Goal: Navigation & Orientation: Find specific page/section

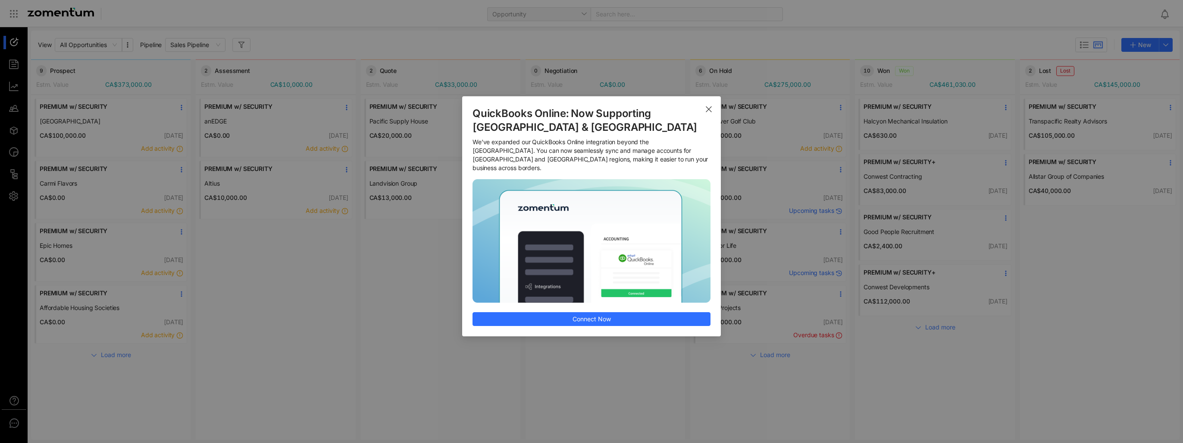
click at [191, 126] on div "QuickBooks Online: Now Supporting [GEOGRAPHIC_DATA] & [GEOGRAPHIC_DATA] We’ve e…" at bounding box center [591, 221] width 1183 height 443
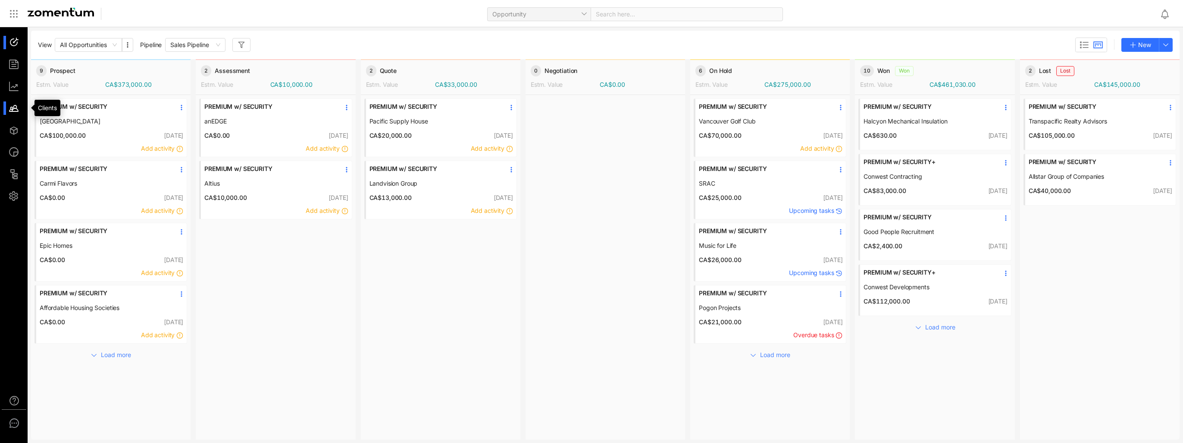
click at [16, 113] on div at bounding box center [18, 107] width 19 height 13
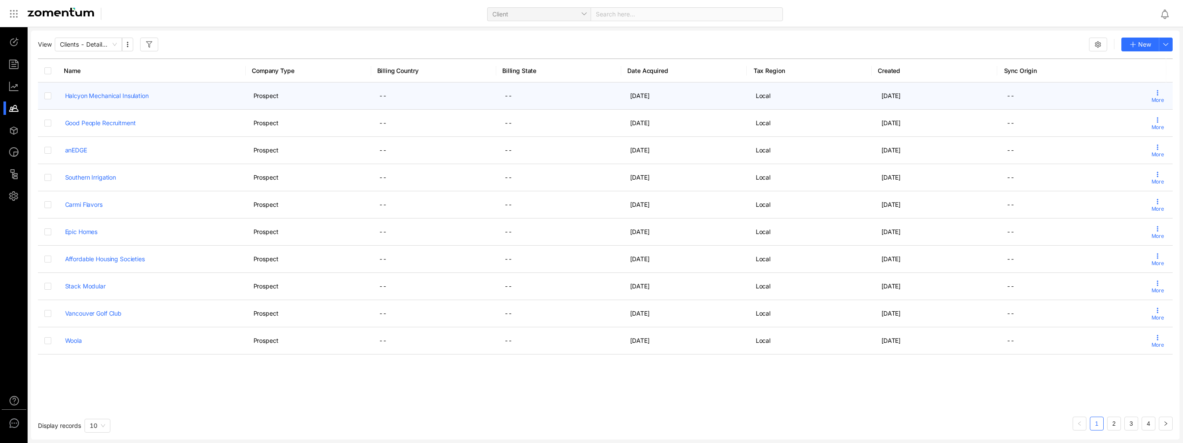
click at [133, 92] on link "Halcyon Mechanical Insulation" at bounding box center [107, 95] width 84 height 7
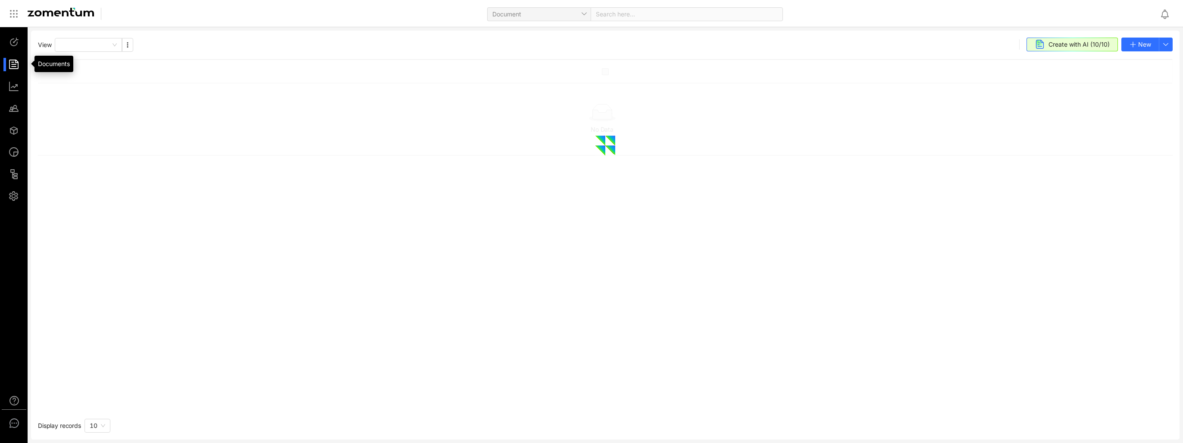
click at [16, 66] on div at bounding box center [18, 64] width 19 height 13
click at [14, 113] on div at bounding box center [18, 107] width 19 height 13
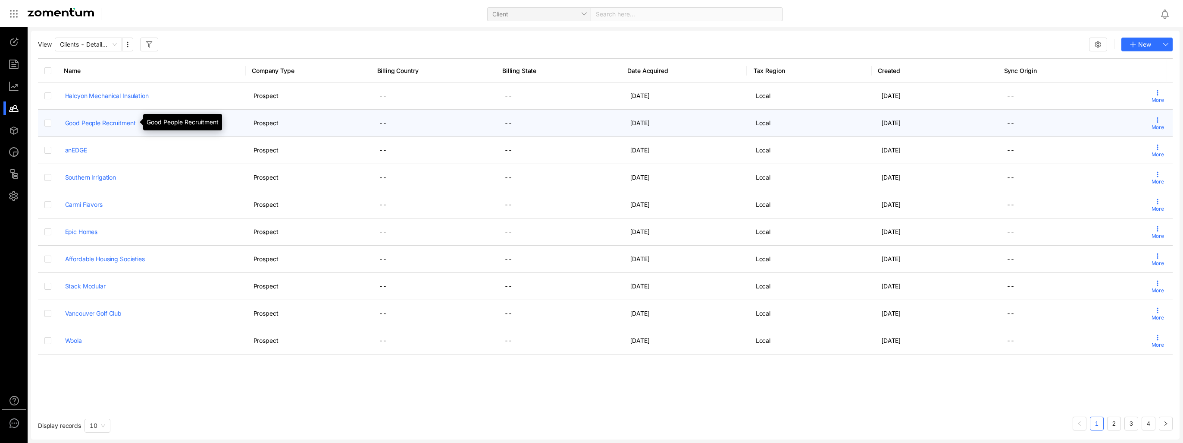
click at [88, 126] on link "Good People Recruitment" at bounding box center [100, 122] width 71 height 7
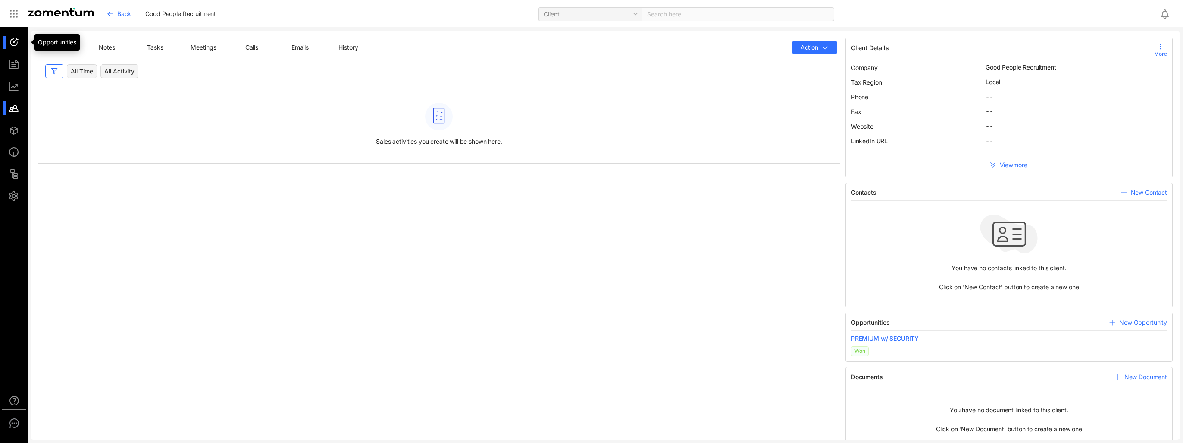
click at [16, 44] on div at bounding box center [18, 42] width 19 height 13
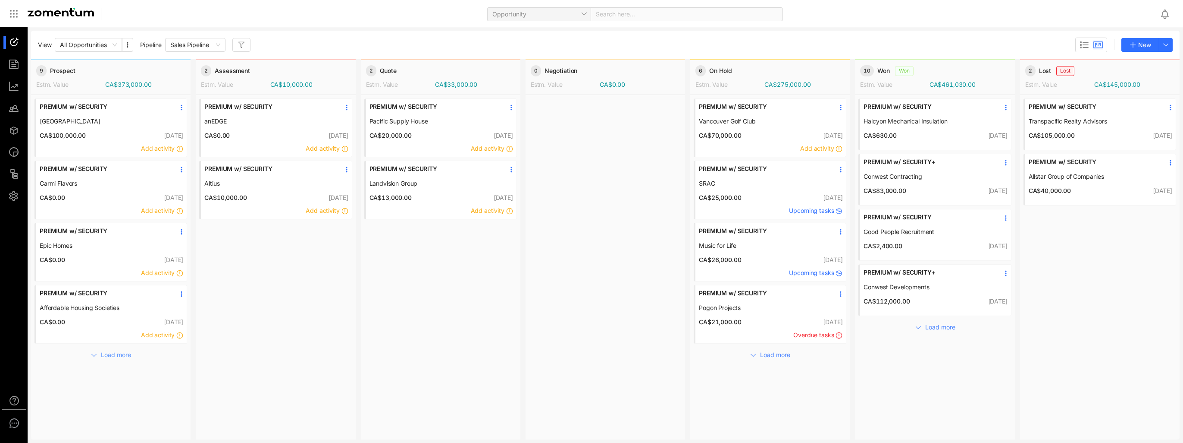
click at [113, 355] on span "Load more" at bounding box center [116, 354] width 30 height 9
click at [114, 44] on span "All Opportunities" at bounding box center [88, 44] width 57 height 13
click at [218, 44] on span "Sales Pipeline" at bounding box center [195, 44] width 50 height 13
click at [267, 41] on div "View All Opportunities Pipeline Sales Pipeline New" at bounding box center [605, 45] width 1135 height 15
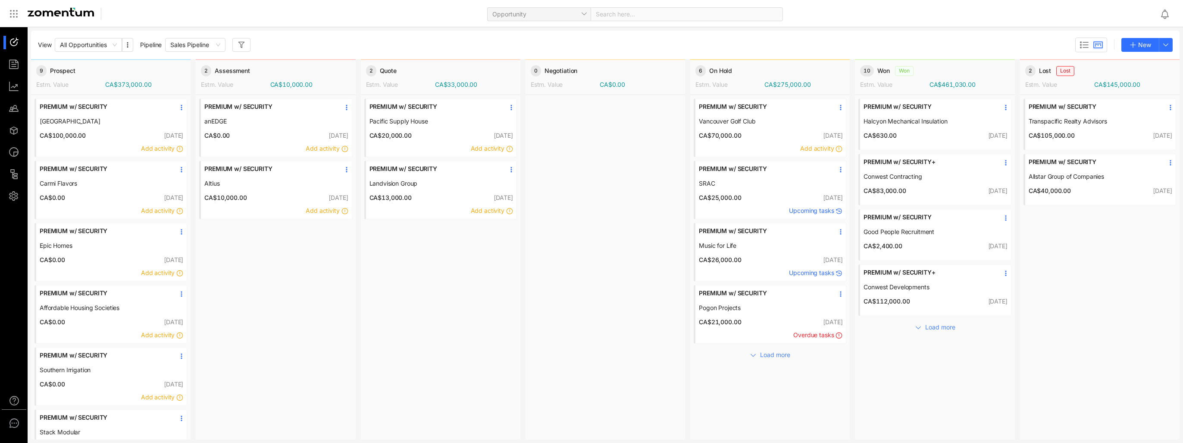
click at [827, 335] on span "Overdue tasks" at bounding box center [814, 334] width 41 height 7
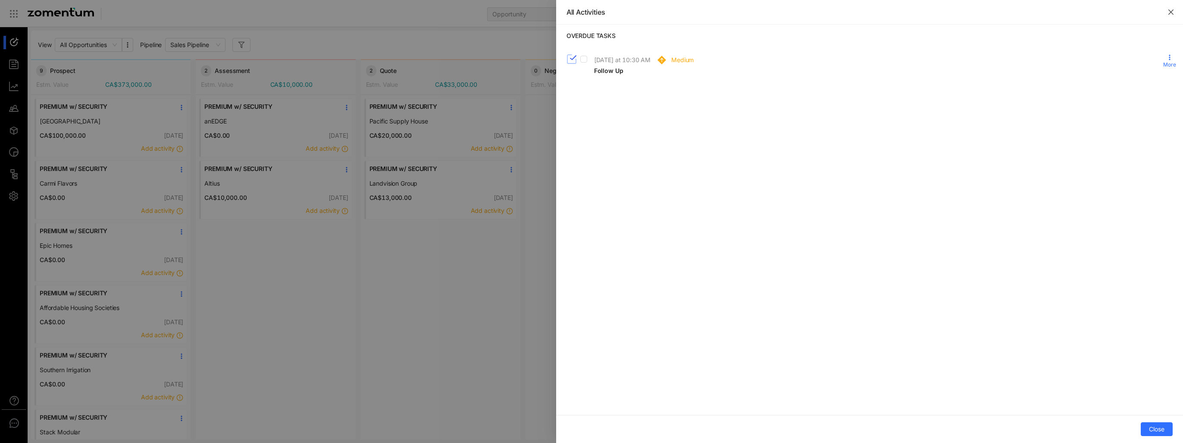
click at [1174, 11] on icon "close" at bounding box center [1171, 12] width 7 height 7
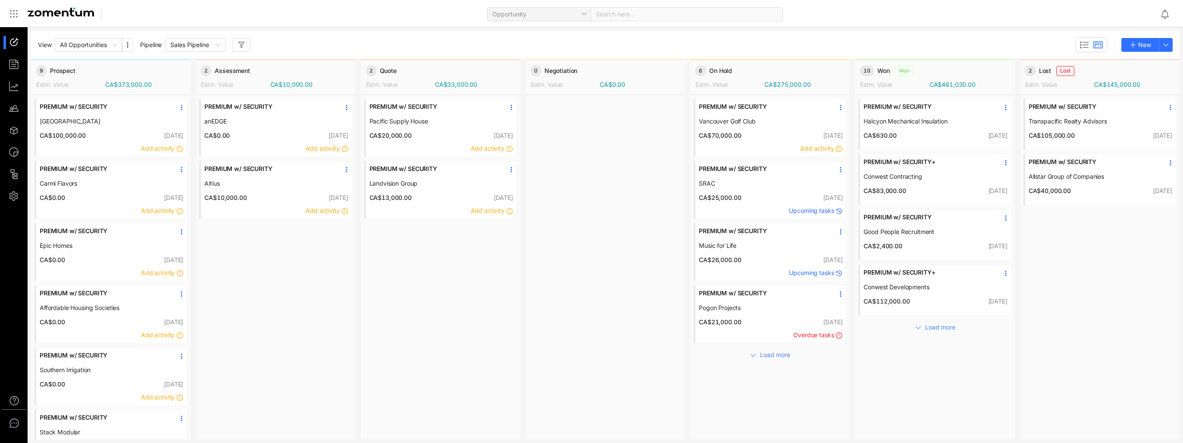
drag, startPoint x: 562, startPoint y: 113, endPoint x: 412, endPoint y: 20, distance: 176.6
click at [410, 20] on div "Opportunity Search here..." at bounding box center [633, 13] width 1039 height 20
